Goal: Information Seeking & Learning: Learn about a topic

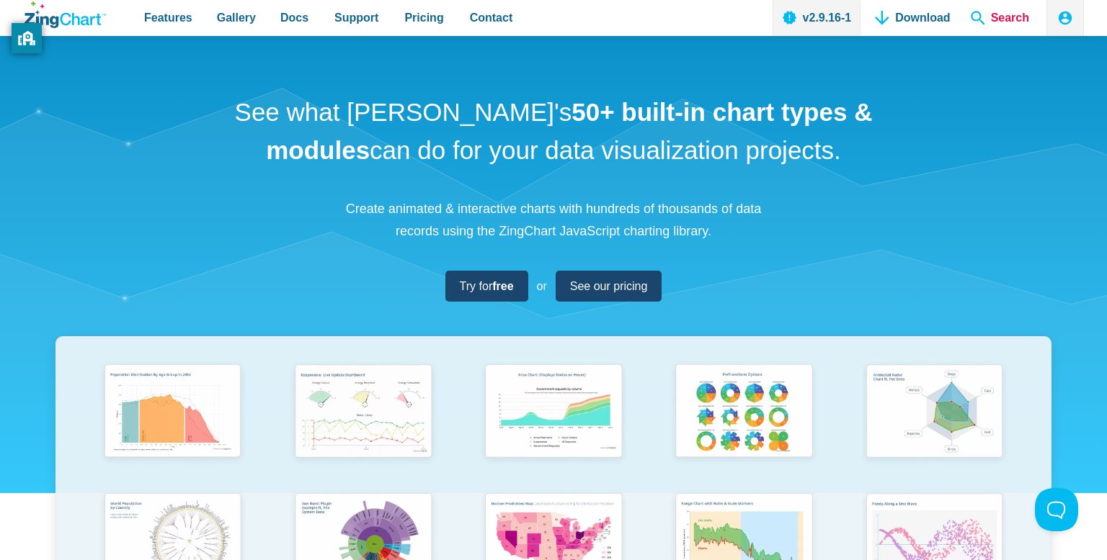
click at [1010, 4] on span "Search" at bounding box center [1000, 18] width 70 height 36
click at [982, 16] on span "Search" at bounding box center [1000, 18] width 70 height 36
click at [986, 14] on span "Search" at bounding box center [1000, 18] width 70 height 36
click at [988, 15] on span "Search" at bounding box center [1000, 18] width 70 height 36
click at [977, 14] on span "Search" at bounding box center [1000, 18] width 70 height 36
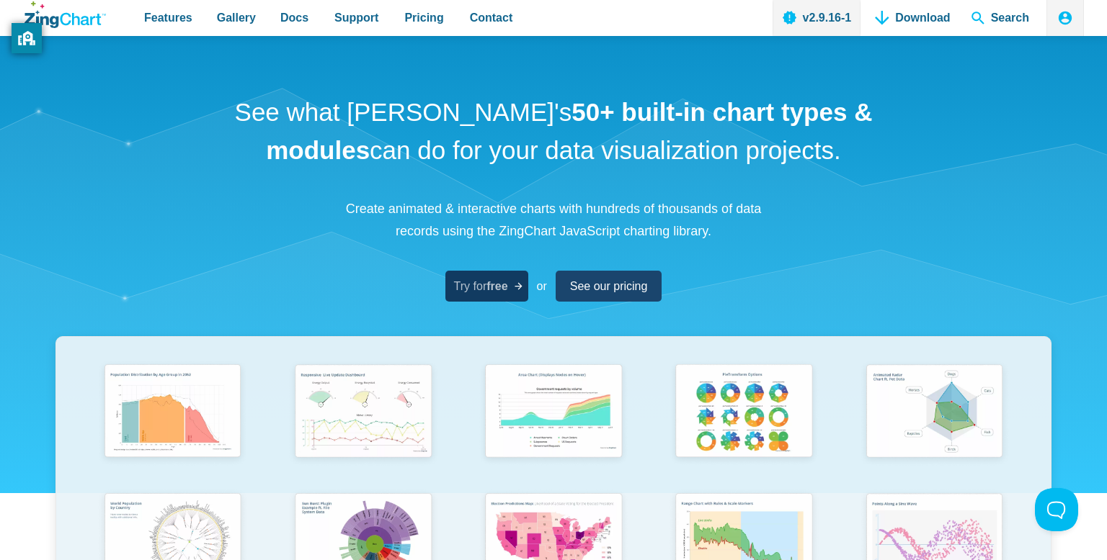
click at [486, 292] on span "Try for free" at bounding box center [481, 286] width 54 height 19
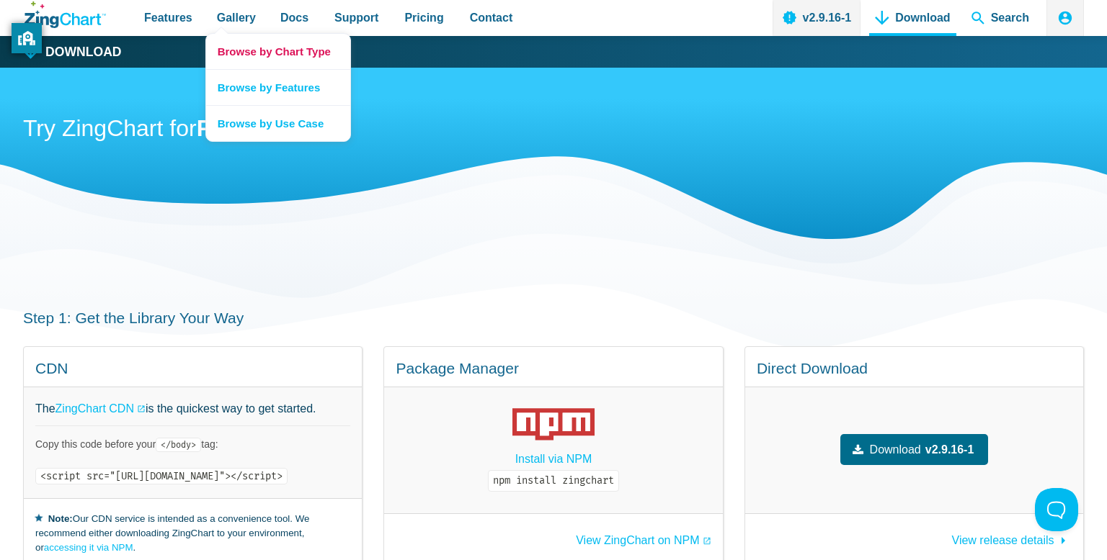
click at [259, 55] on link "Browse by Chart Type" at bounding box center [278, 51] width 144 height 35
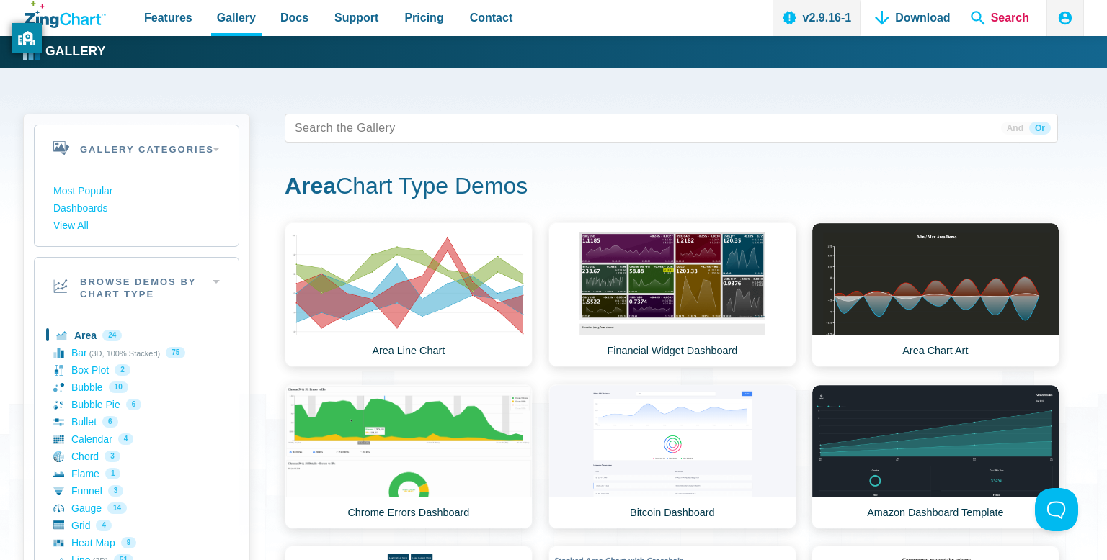
click at [978, 22] on span "Search" at bounding box center [1000, 18] width 70 height 36
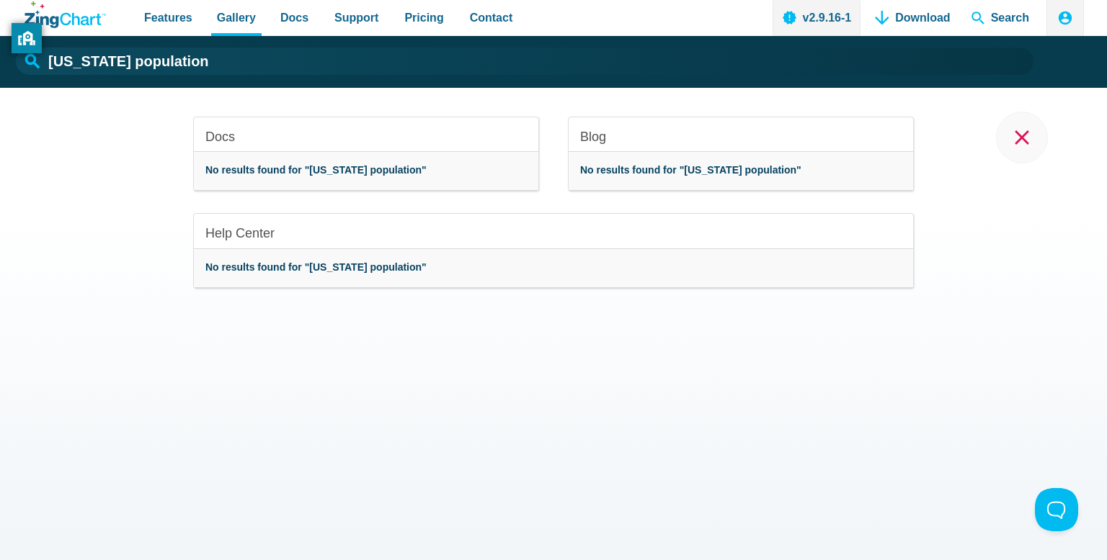
type input "colorado population"
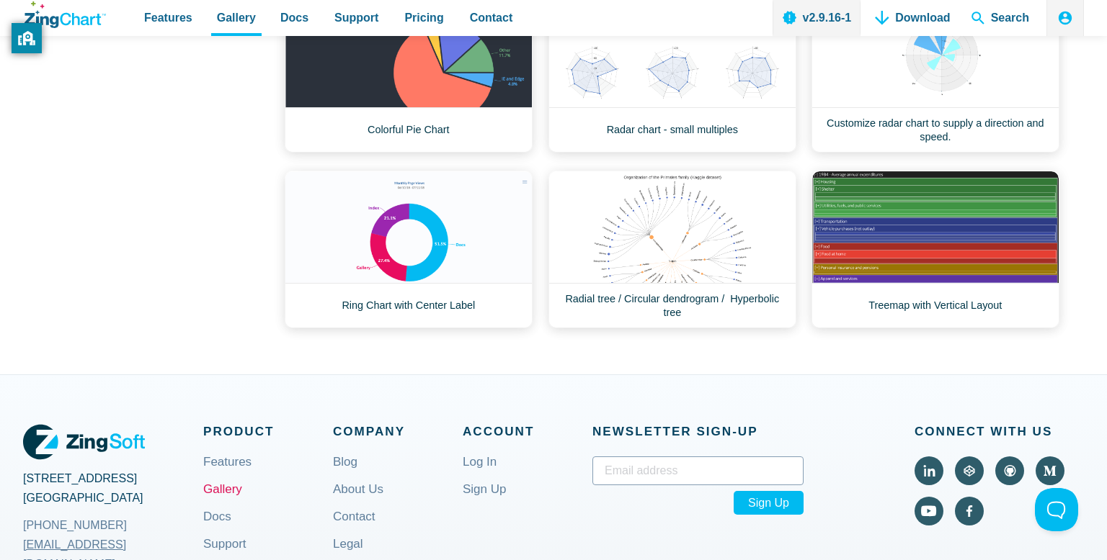
scroll to position [714, 0]
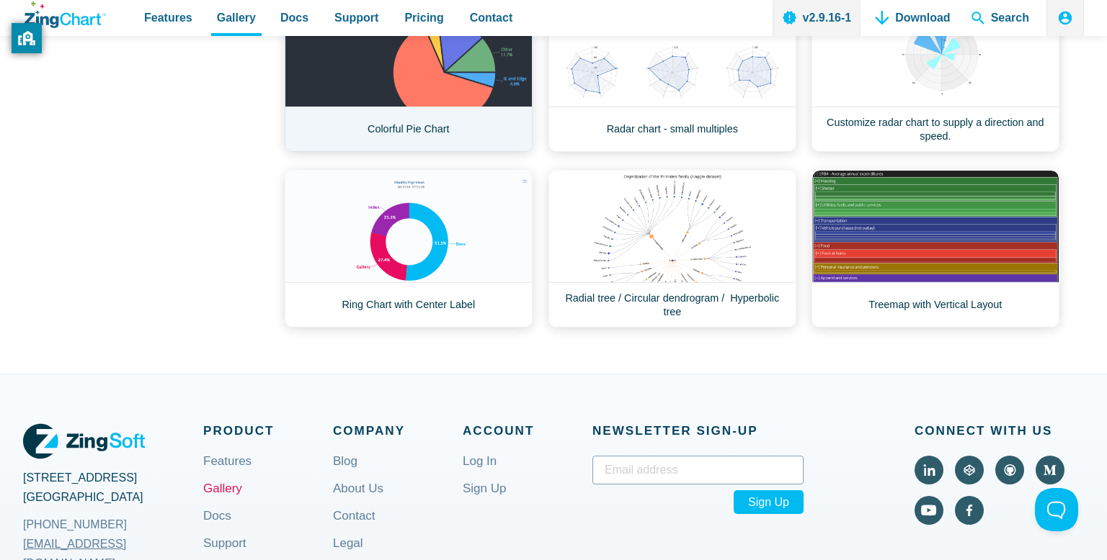
click at [481, 78] on link "Colorful Pie Chart" at bounding box center [409, 73] width 248 height 158
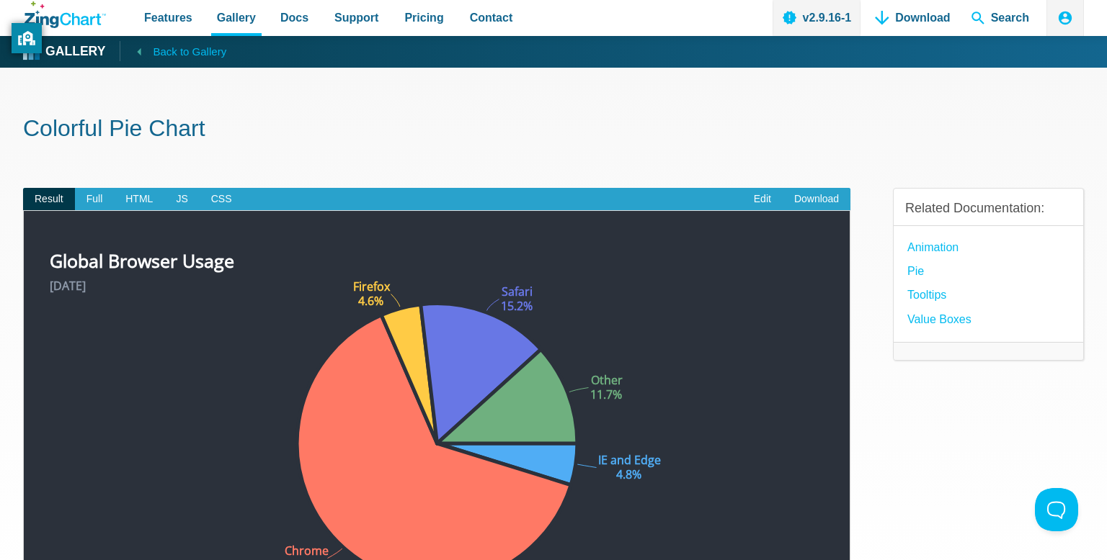
click at [149, 48] on link "Back to Gallery" at bounding box center [173, 51] width 107 height 20
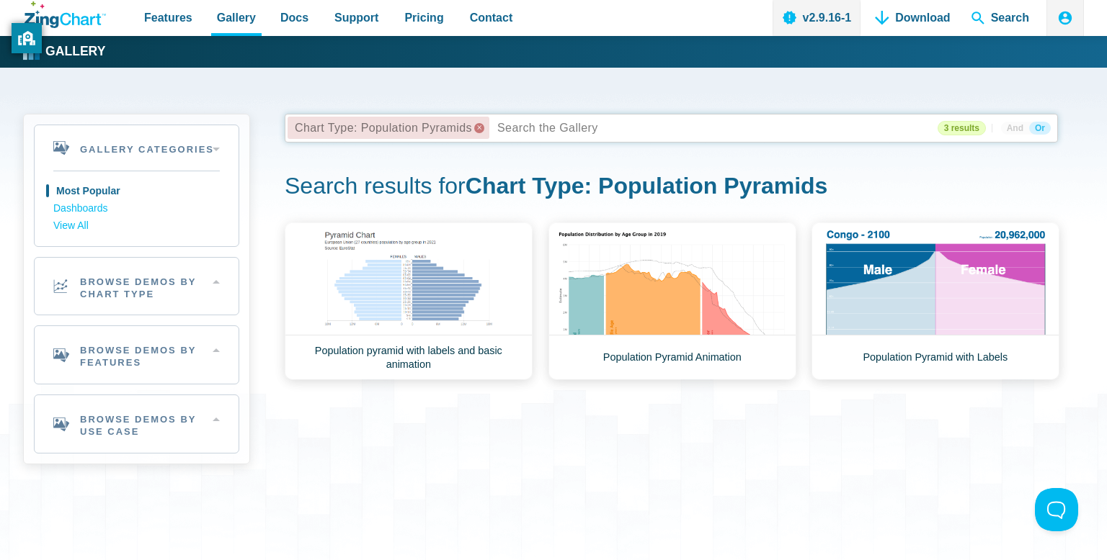
click at [480, 125] on x "remove tag" at bounding box center [479, 128] width 10 height 10
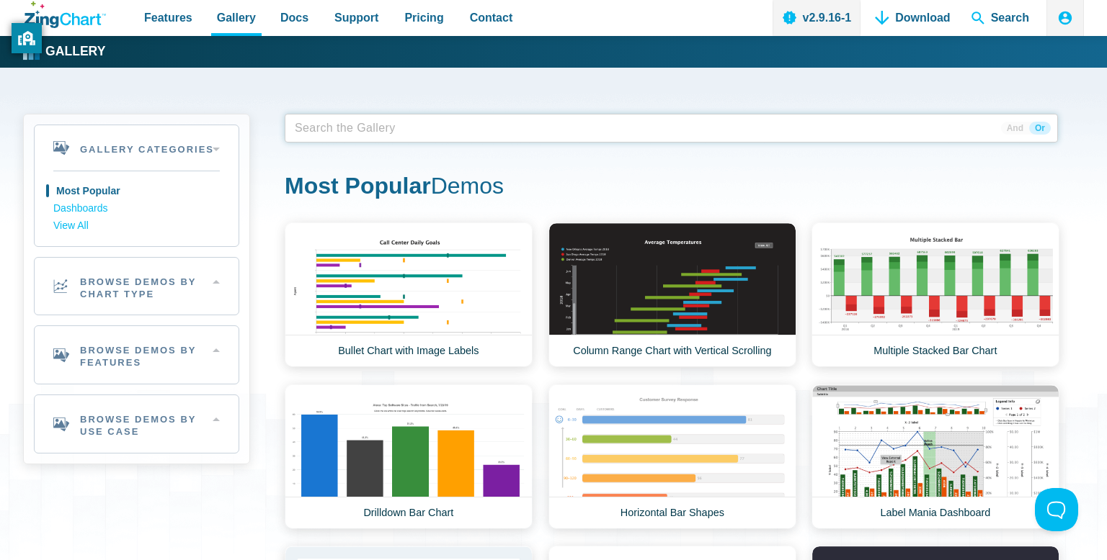
click at [367, 135] on span "App Content" at bounding box center [334, 128] width 91 height 20
click at [179, 27] on span "Features" at bounding box center [168, 17] width 48 height 19
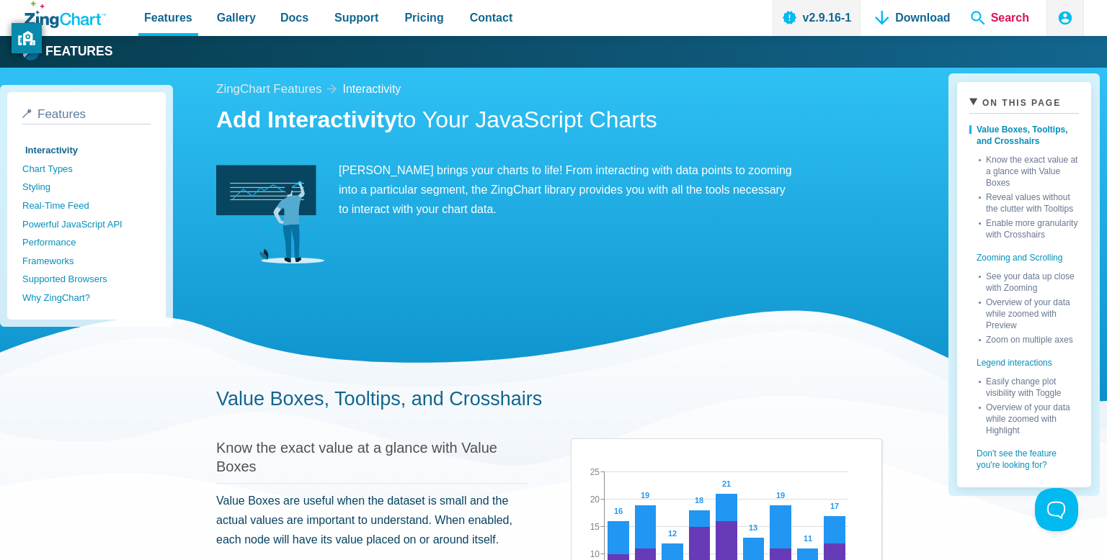
click at [990, 22] on span "Search" at bounding box center [1000, 18] width 70 height 36
